Goal: Task Accomplishment & Management: Manage account settings

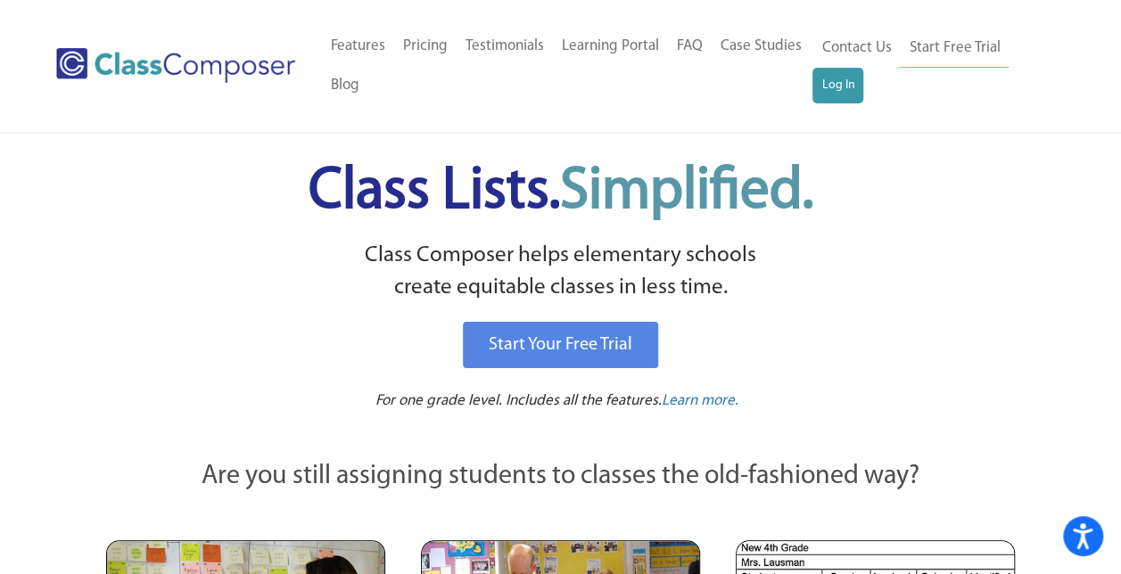
click at [804, 91] on ul "Home Old Features Pricing Testimonials Learning Portal FAQ Case Studies Blog Co…" at bounding box center [567, 66] width 491 height 78
click at [824, 91] on link "Log In" at bounding box center [837, 86] width 51 height 36
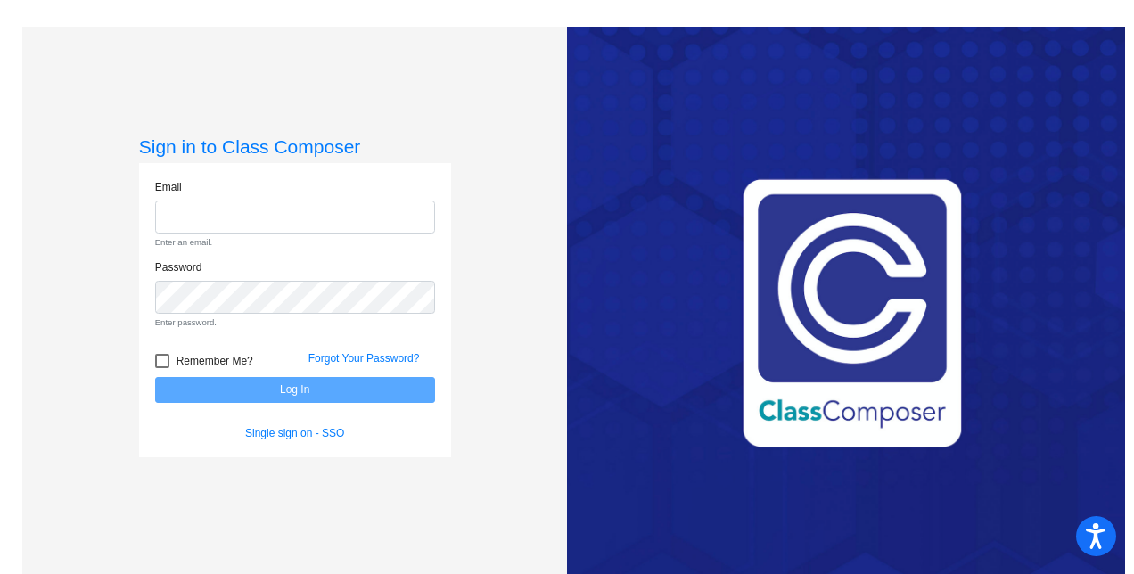
click at [190, 235] on div "Email Enter an email." at bounding box center [295, 219] width 307 height 80
click at [185, 229] on input "email" at bounding box center [295, 217] width 280 height 33
type input "creinhard@hatboro-horsham.org"
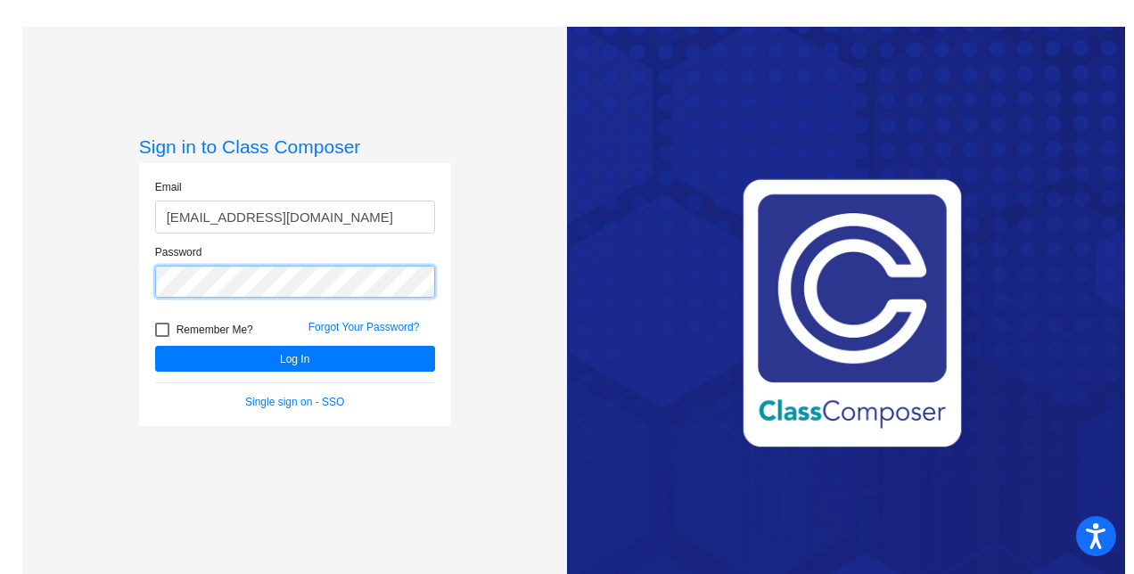
click at [155, 346] on button "Log In" at bounding box center [295, 359] width 280 height 26
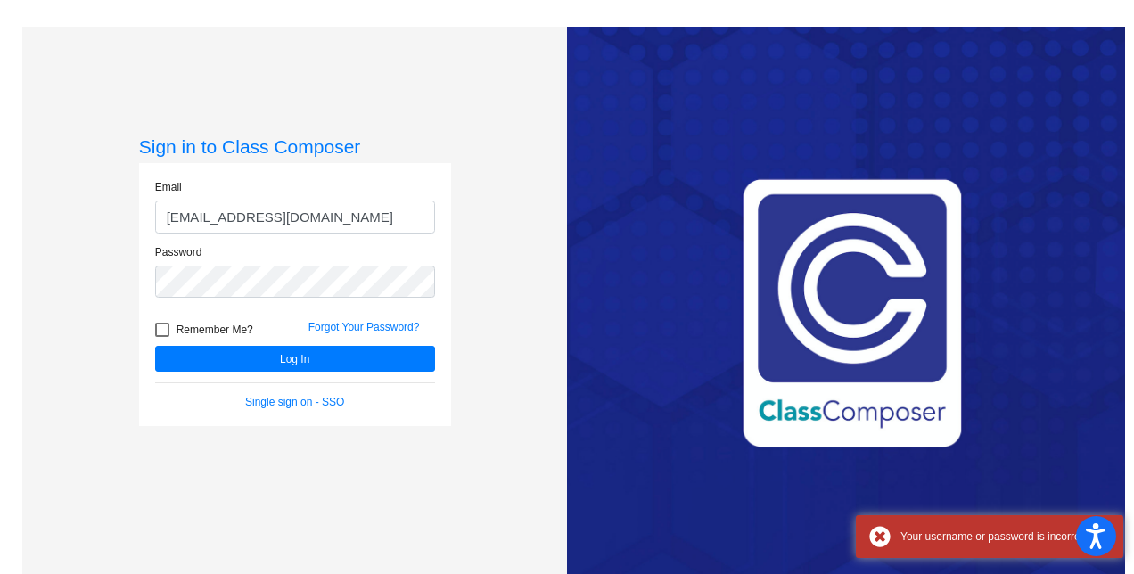
click at [155, 321] on label "Remember Me?" at bounding box center [204, 329] width 98 height 21
click at [161, 337] on input "Remember Me?" at bounding box center [161, 337] width 1 height 1
checkbox input "true"
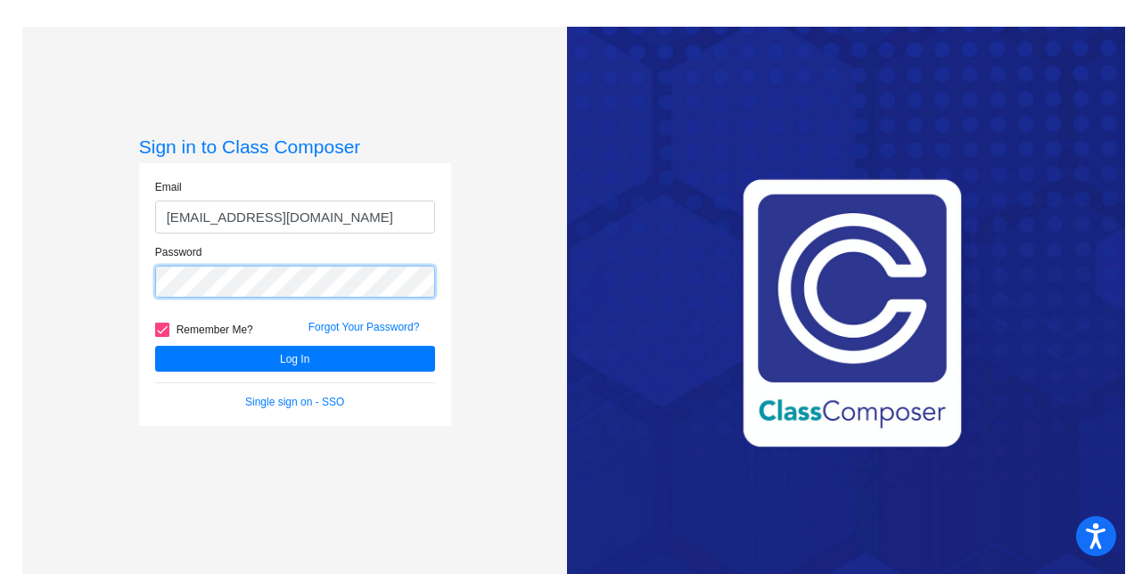
click at [98, 283] on div "Sign in to Class Composer Email creinhard@hatboro-horsham.org Password Remember…" at bounding box center [294, 314] width 545 height 574
click at [155, 346] on button "Log In" at bounding box center [295, 359] width 280 height 26
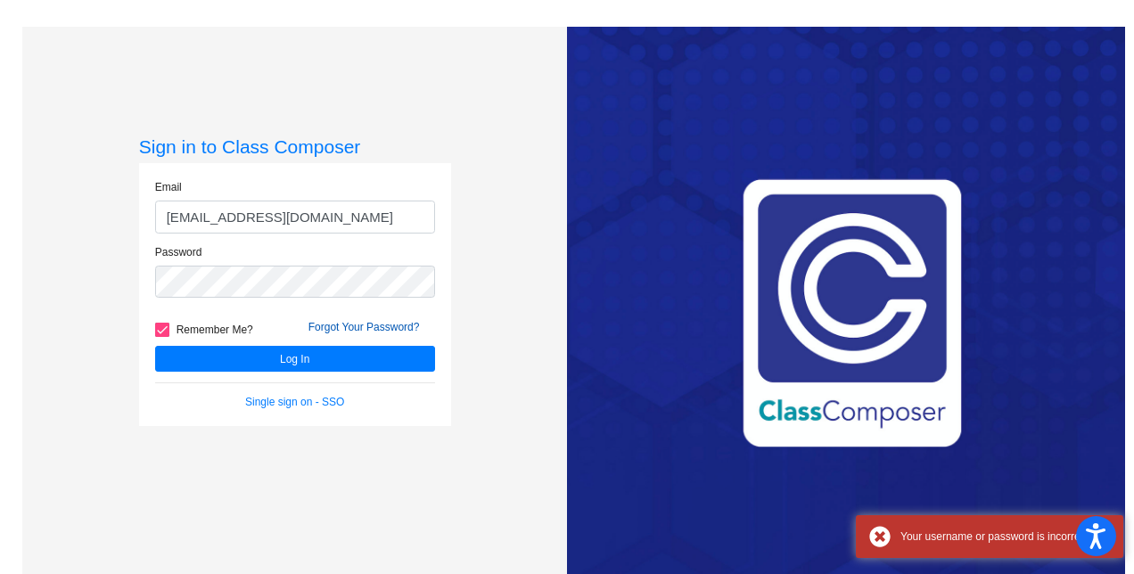
click at [390, 327] on link "Forgot Your Password?" at bounding box center [363, 327] width 111 height 12
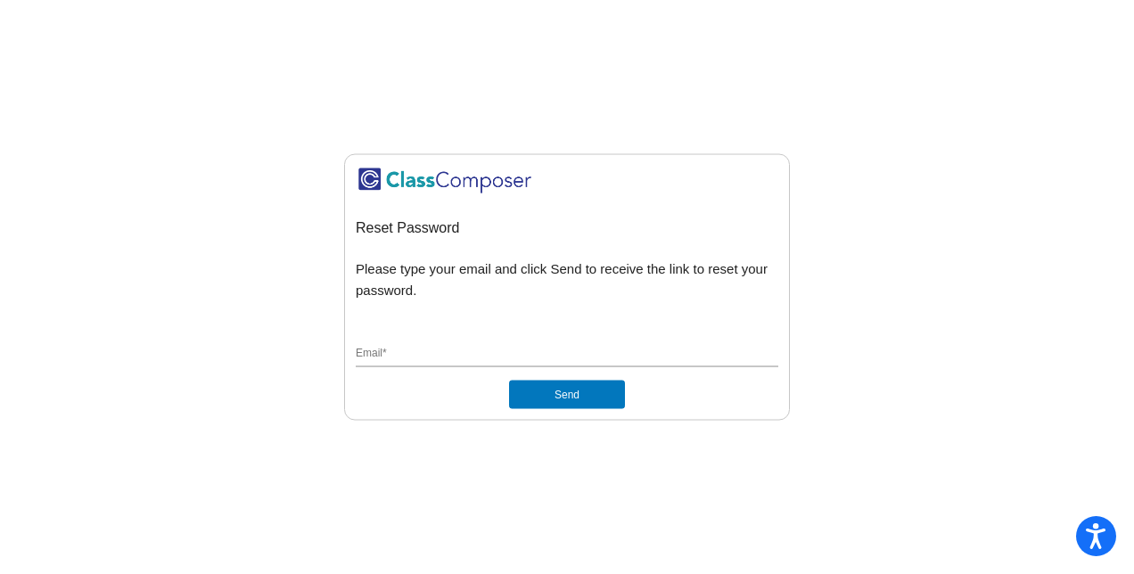
click at [517, 334] on div "Email *" at bounding box center [567, 350] width 423 height 34
click at [437, 349] on input "Email *" at bounding box center [567, 354] width 423 height 16
type input "c"
type input "creinhard@hatboro-horsham.org"
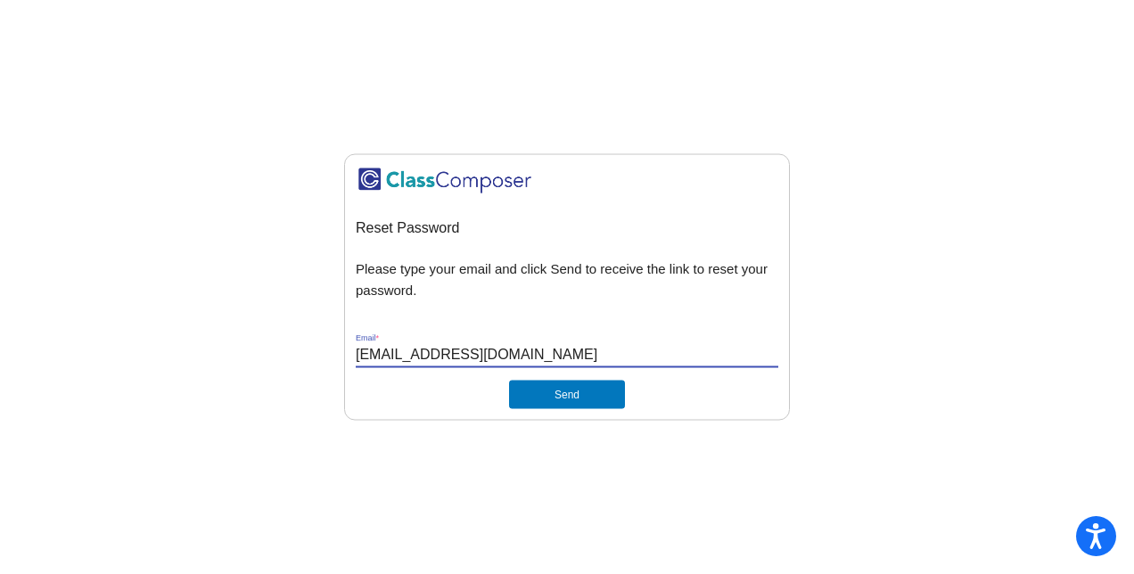
click at [528, 373] on div "creinhard@hatboro-horsham.org Email *" at bounding box center [567, 356] width 423 height 47
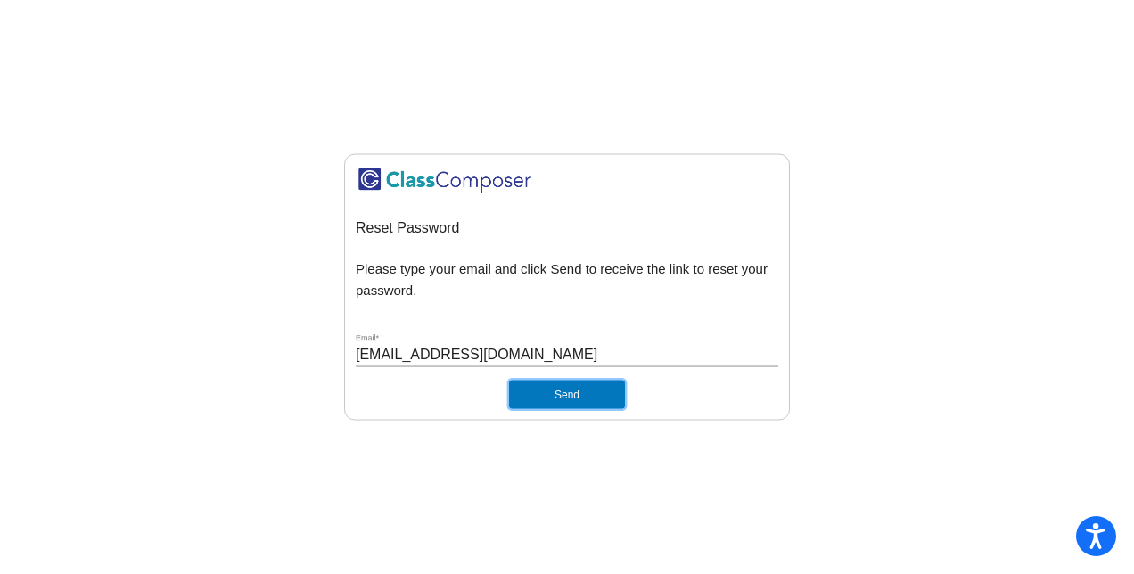
click at [537, 384] on button "Send" at bounding box center [567, 394] width 116 height 29
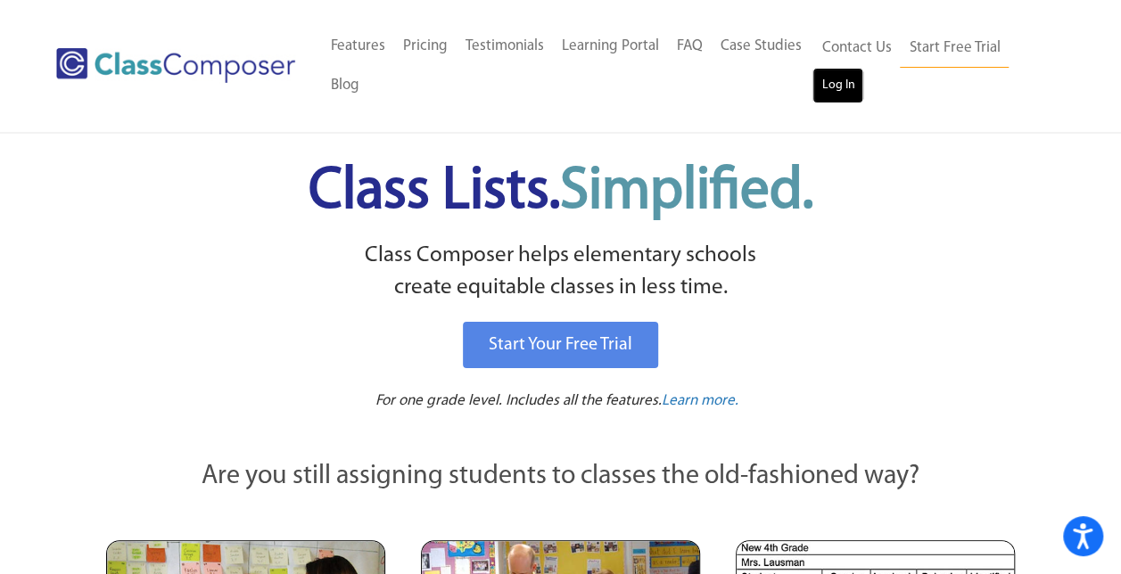
click at [850, 83] on link "Log In" at bounding box center [837, 86] width 51 height 36
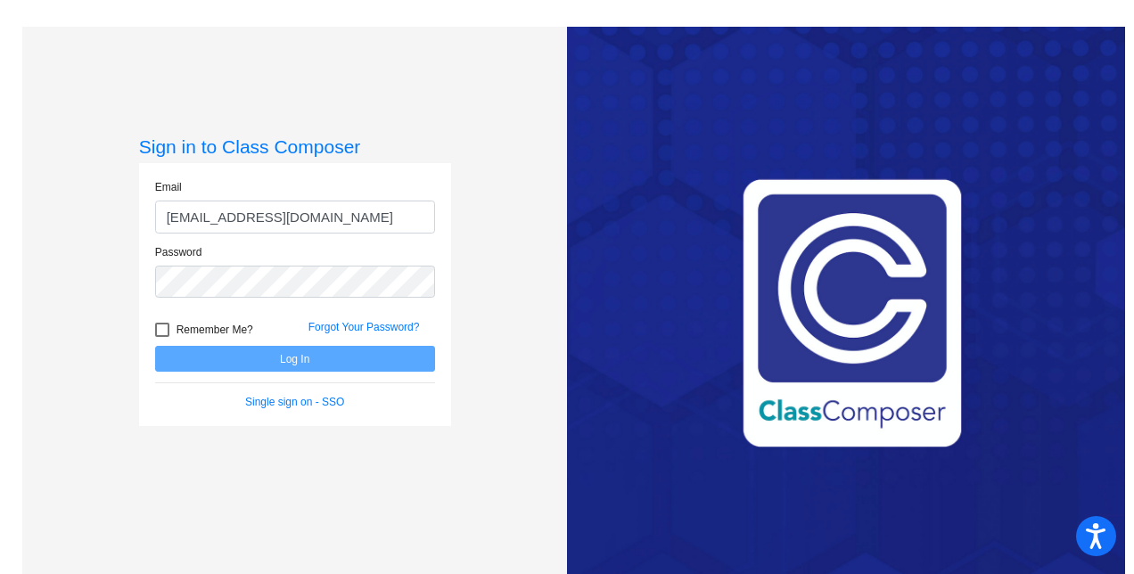
type input "creinhard@hhsd.org"
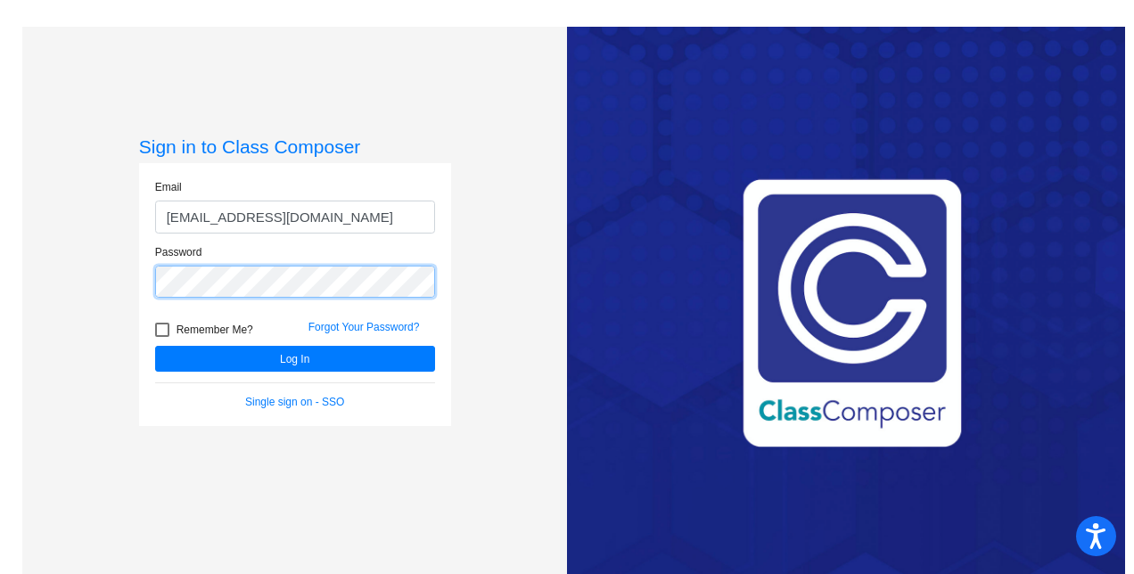
click at [155, 346] on button "Log In" at bounding box center [295, 359] width 280 height 26
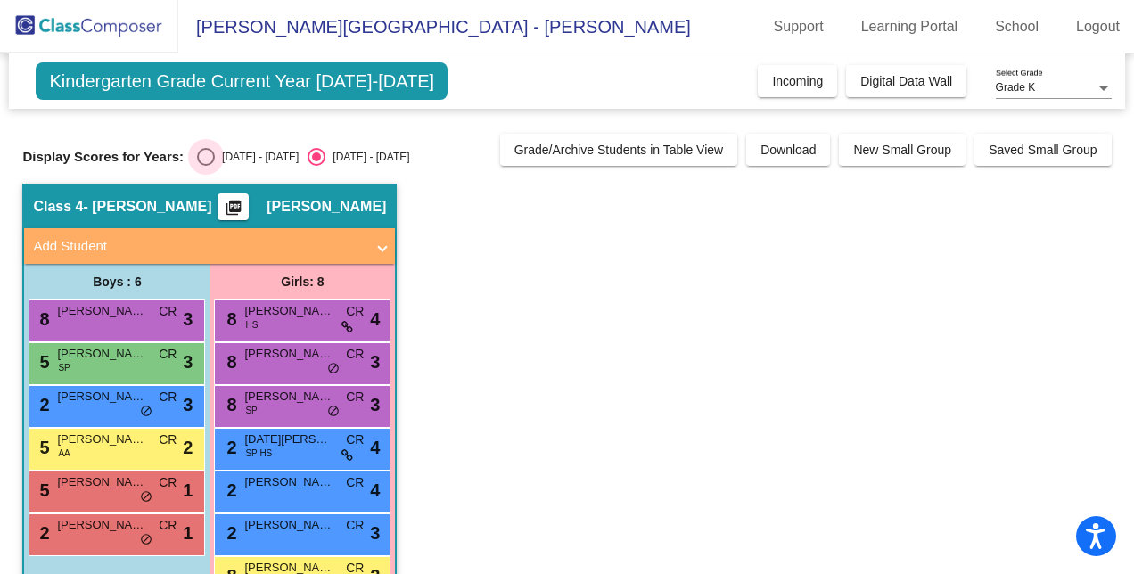
click at [218, 156] on div "2023 - 2024" at bounding box center [257, 157] width 84 height 16
click at [206, 166] on input "2023 - 2024" at bounding box center [205, 166] width 1 height 1
radio input "true"
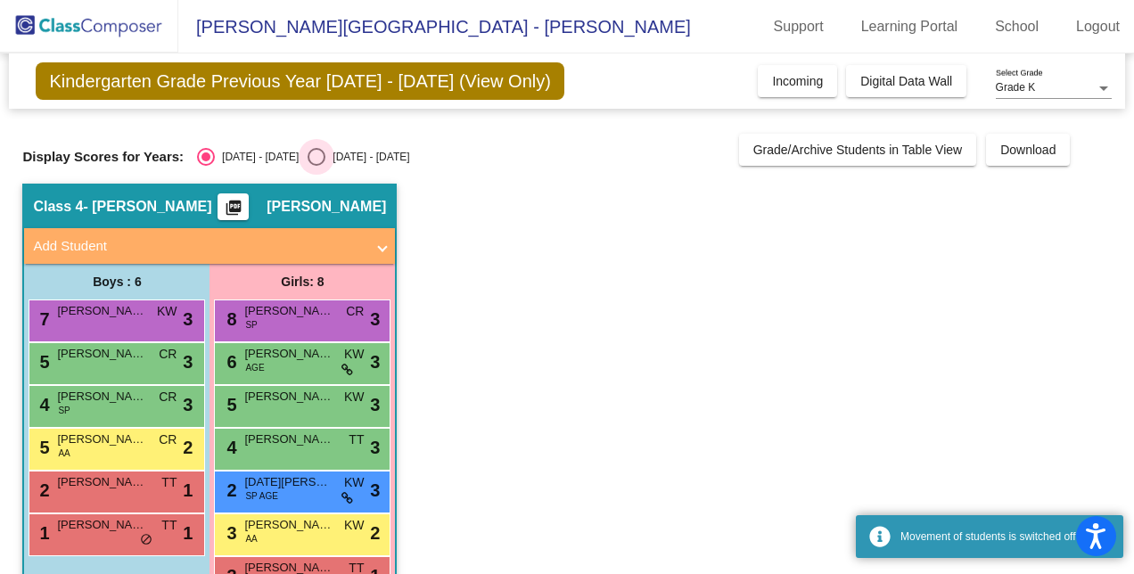
click at [318, 148] on label "2024 - 2025" at bounding box center [359, 157] width 102 height 18
click at [316, 166] on input "2024 - 2025" at bounding box center [316, 166] width 1 height 1
radio input "true"
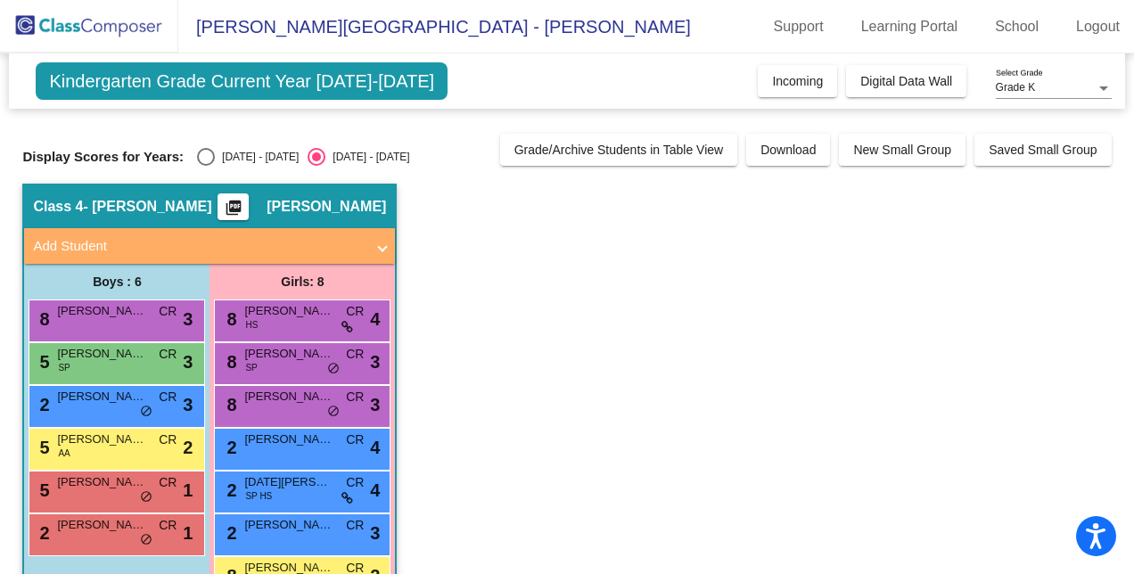
click at [239, 61] on div "Kindergarten Grade Current Year 2024-2025 Add, Move, or Retain Students Off On …" at bounding box center [566, 80] width 1115 height 55
